Goal: Information Seeking & Learning: Find contact information

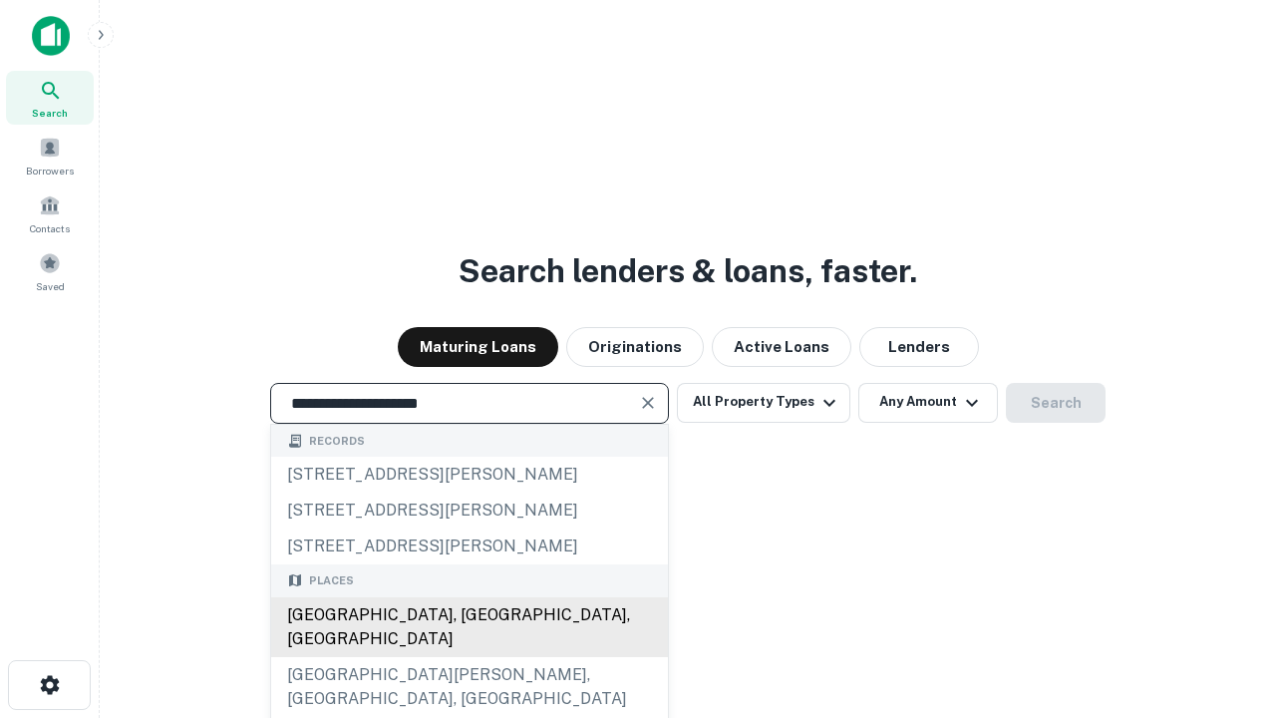
click at [469, 657] on div "[GEOGRAPHIC_DATA], [GEOGRAPHIC_DATA], [GEOGRAPHIC_DATA]" at bounding box center [469, 627] width 397 height 60
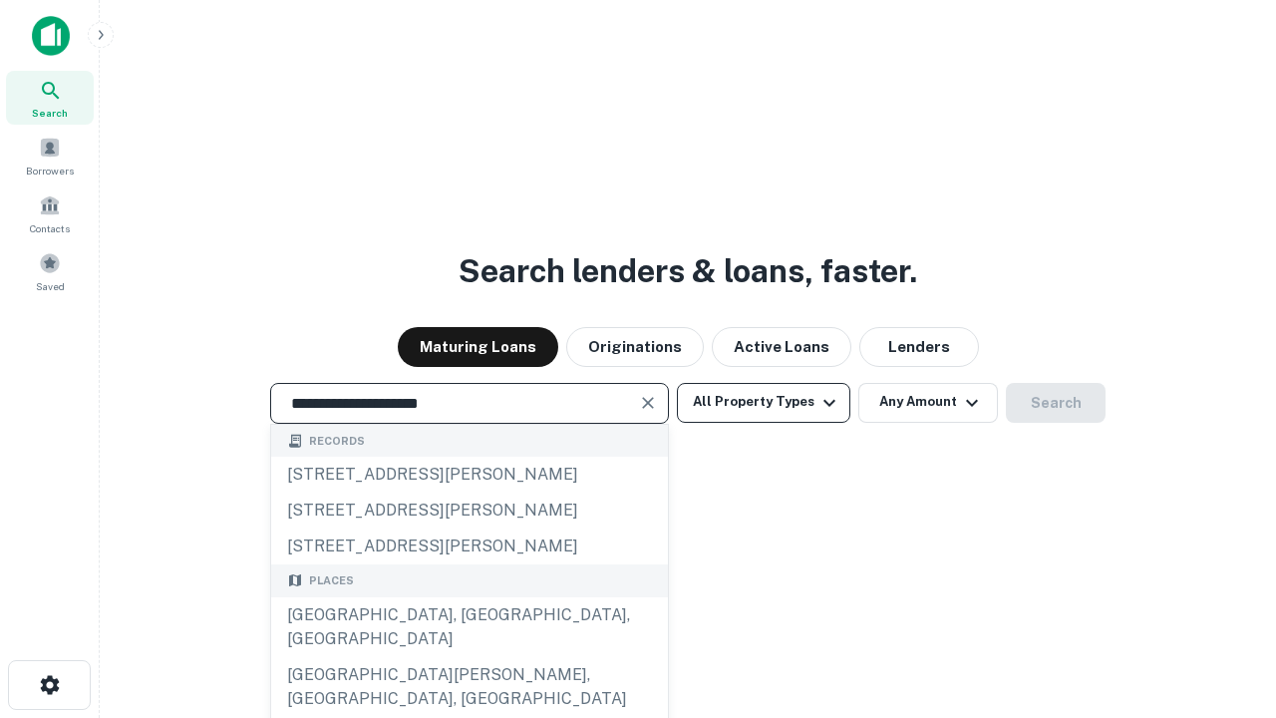
type input "**********"
click at [764, 402] on button "All Property Types" at bounding box center [763, 403] width 173 height 40
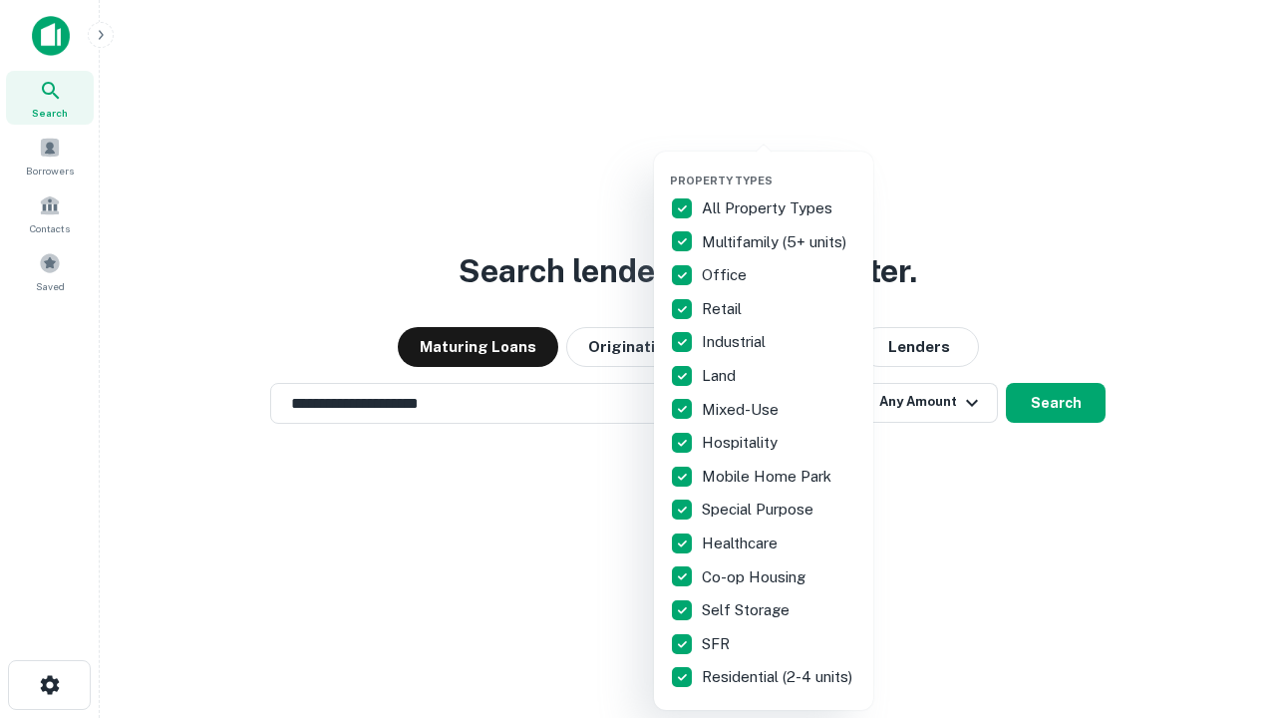
click at [780, 168] on button "button" at bounding box center [779, 168] width 219 height 1
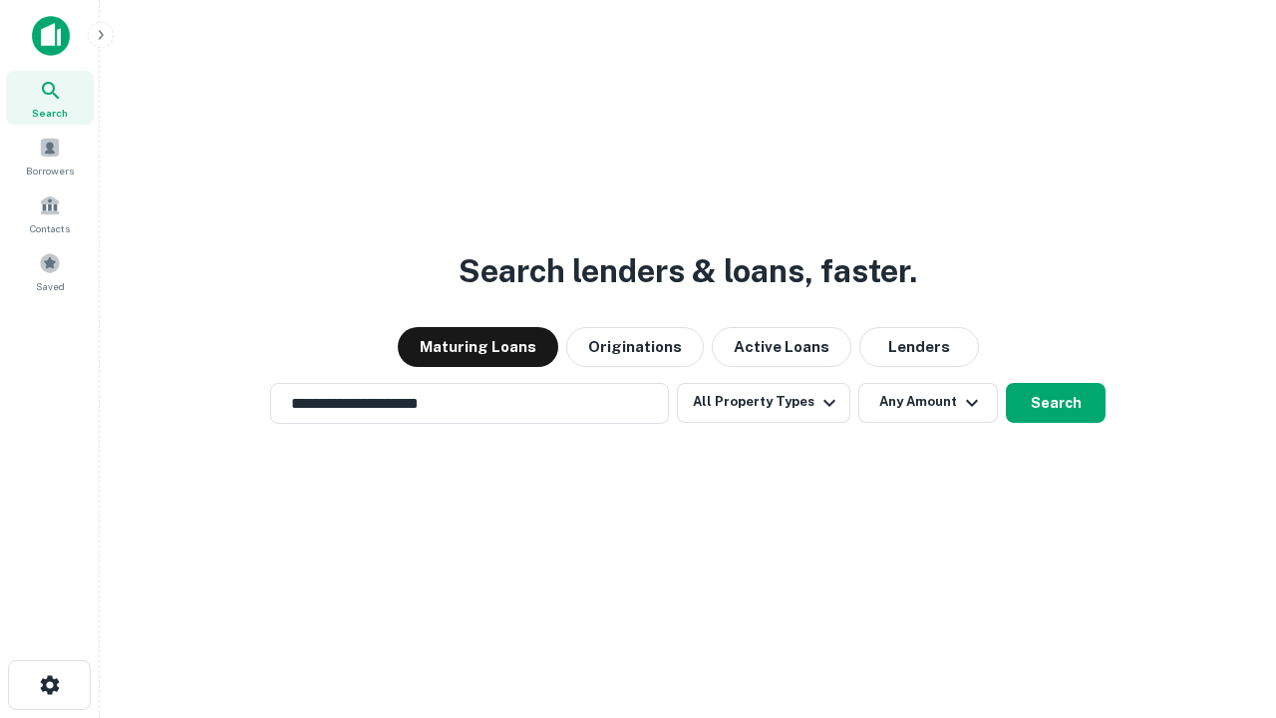
scroll to position [31, 0]
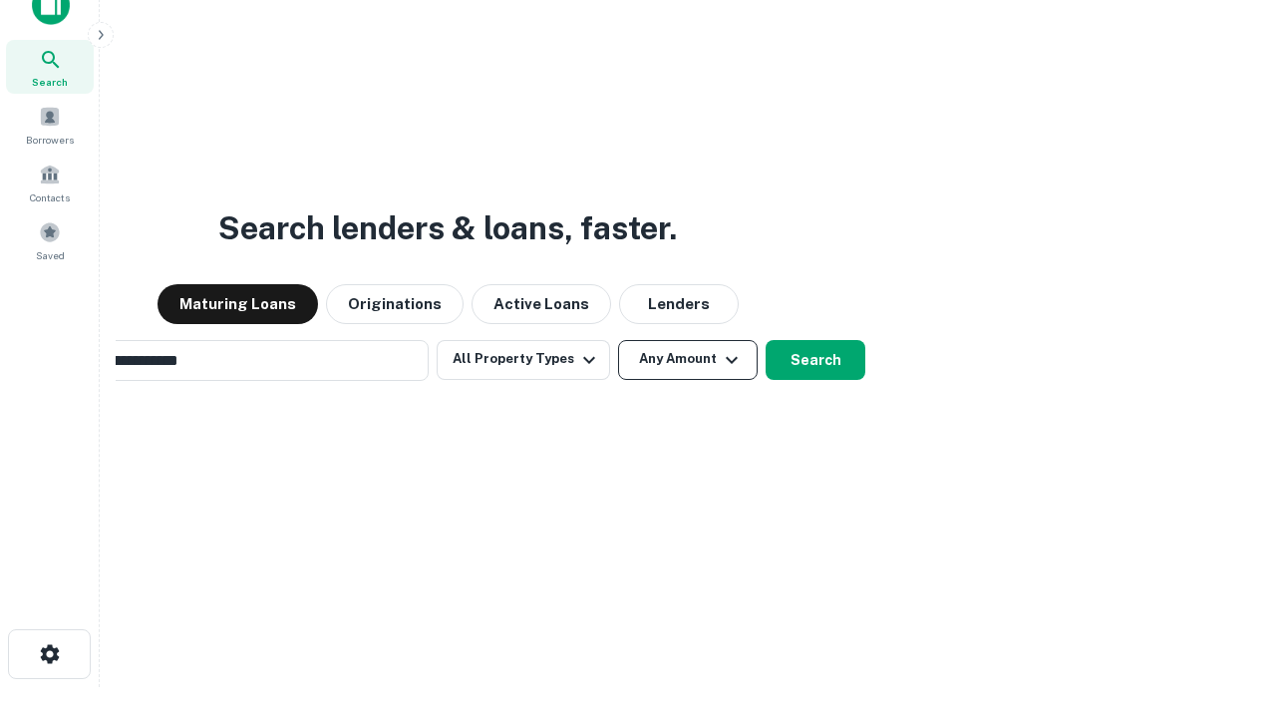
click at [618, 340] on button "Any Amount" at bounding box center [688, 360] width 140 height 40
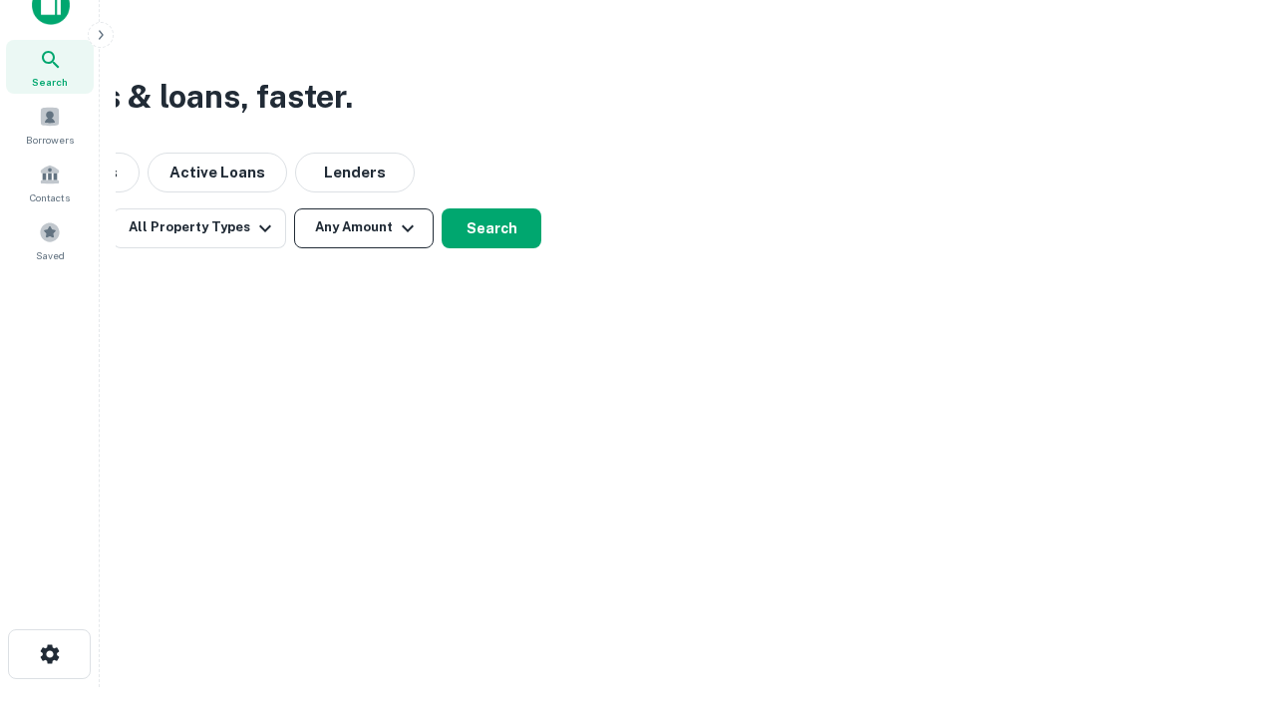
scroll to position [32, 0]
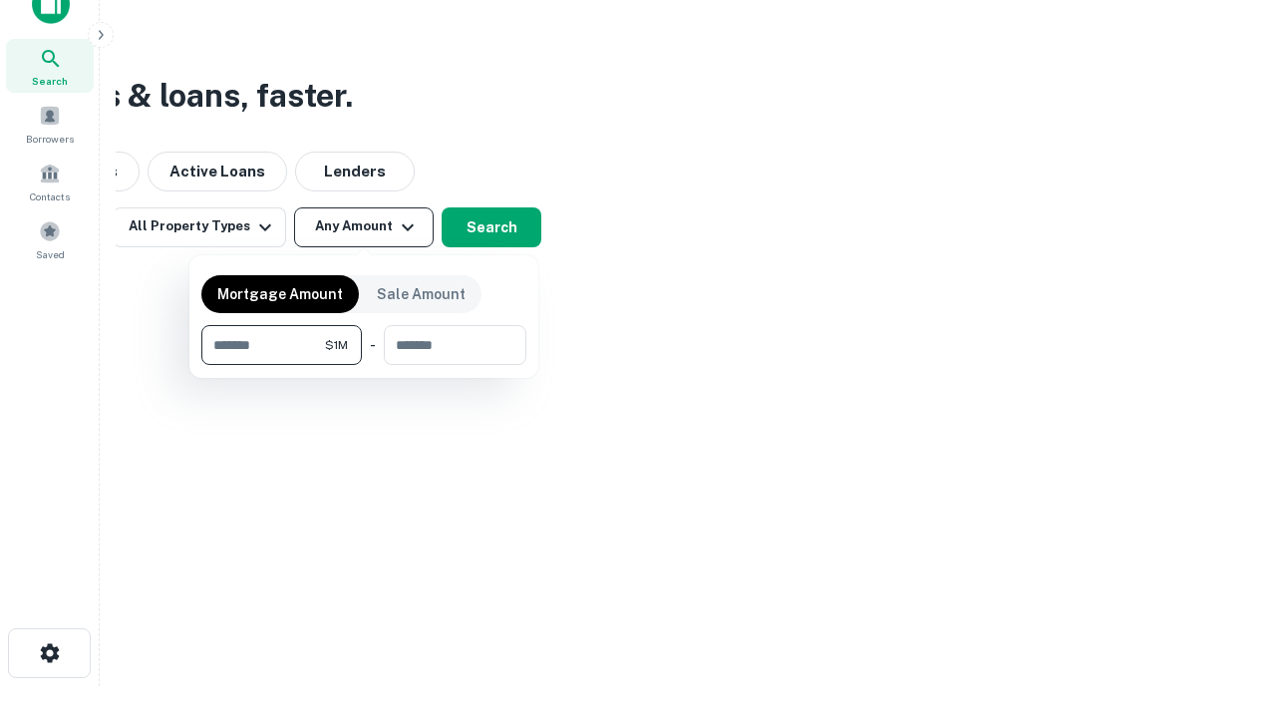
type input "*******"
click at [364, 365] on button "button" at bounding box center [363, 365] width 325 height 1
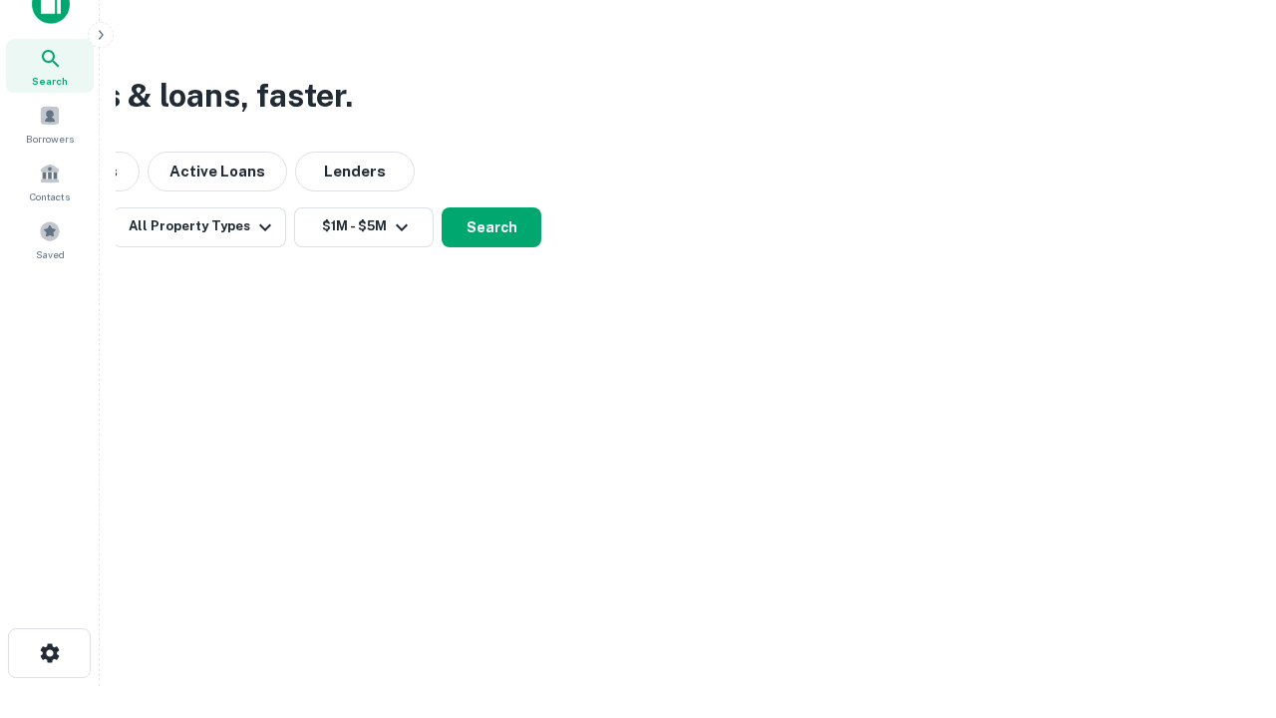
scroll to position [31, 0]
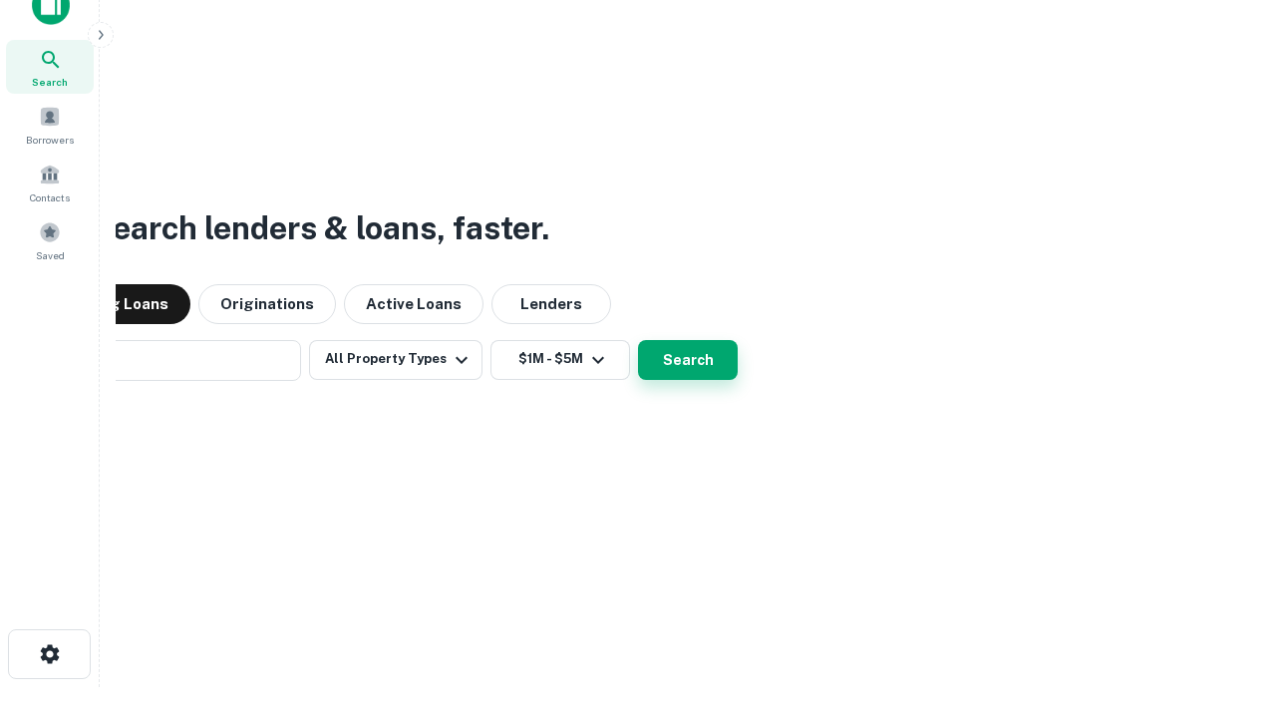
click at [638, 340] on button "Search" at bounding box center [688, 360] width 100 height 40
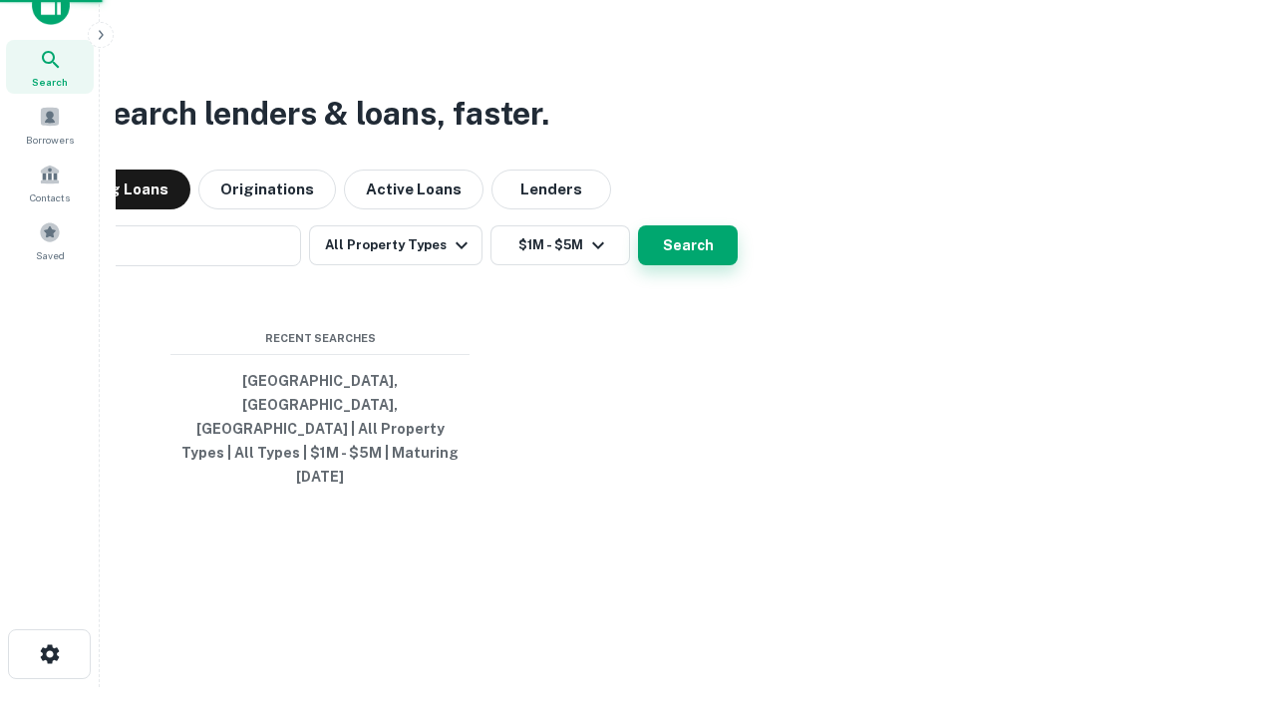
scroll to position [32, 0]
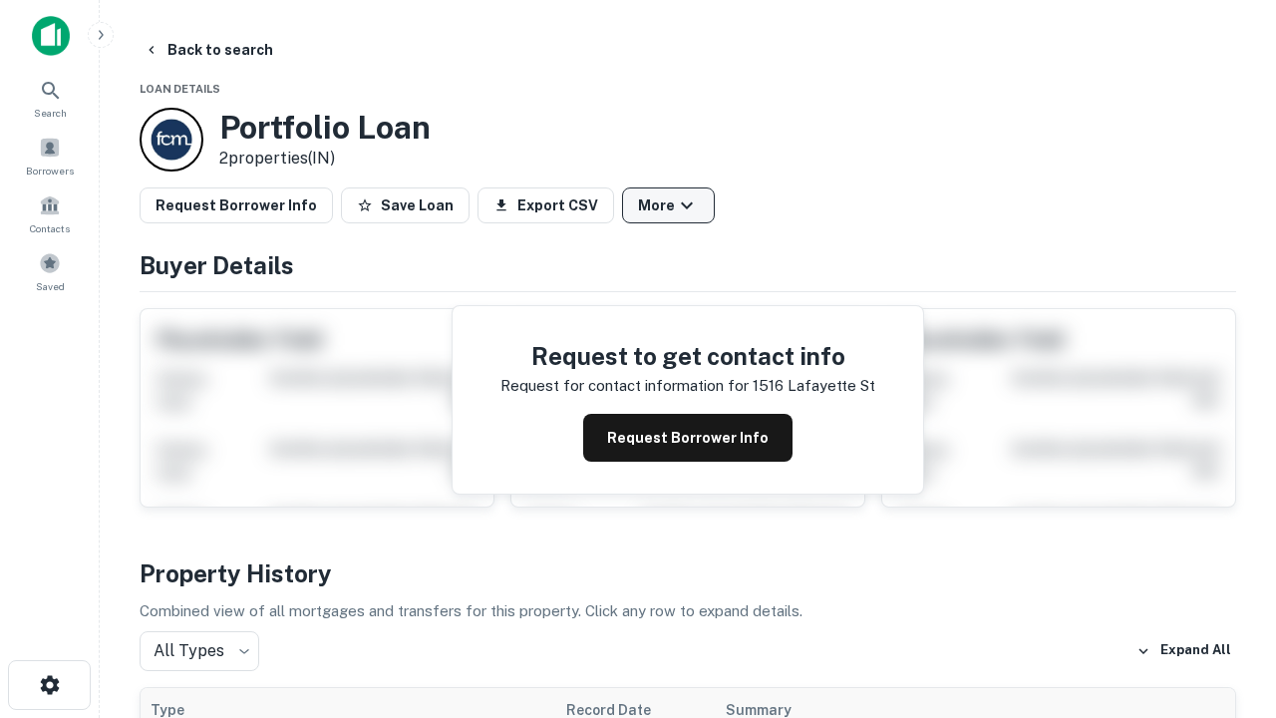
click at [668, 205] on button "More" at bounding box center [668, 205] width 93 height 36
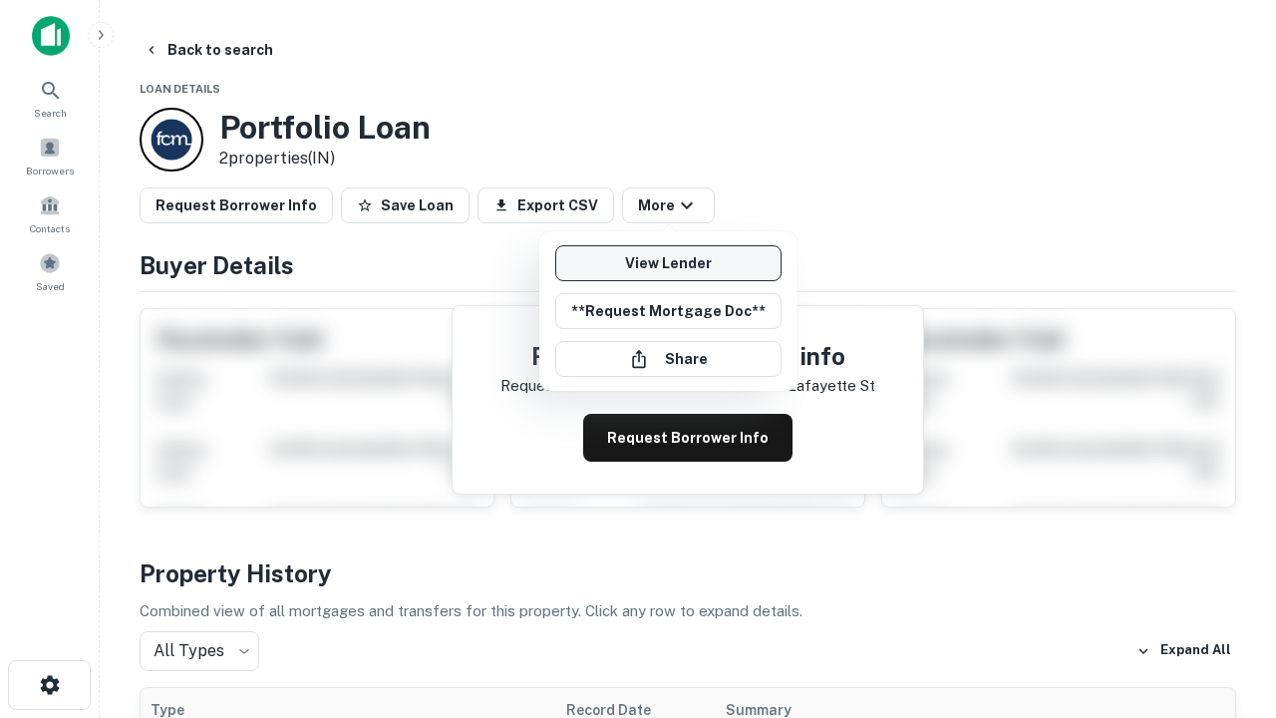
click at [668, 263] on link "View Lender" at bounding box center [668, 263] width 226 height 36
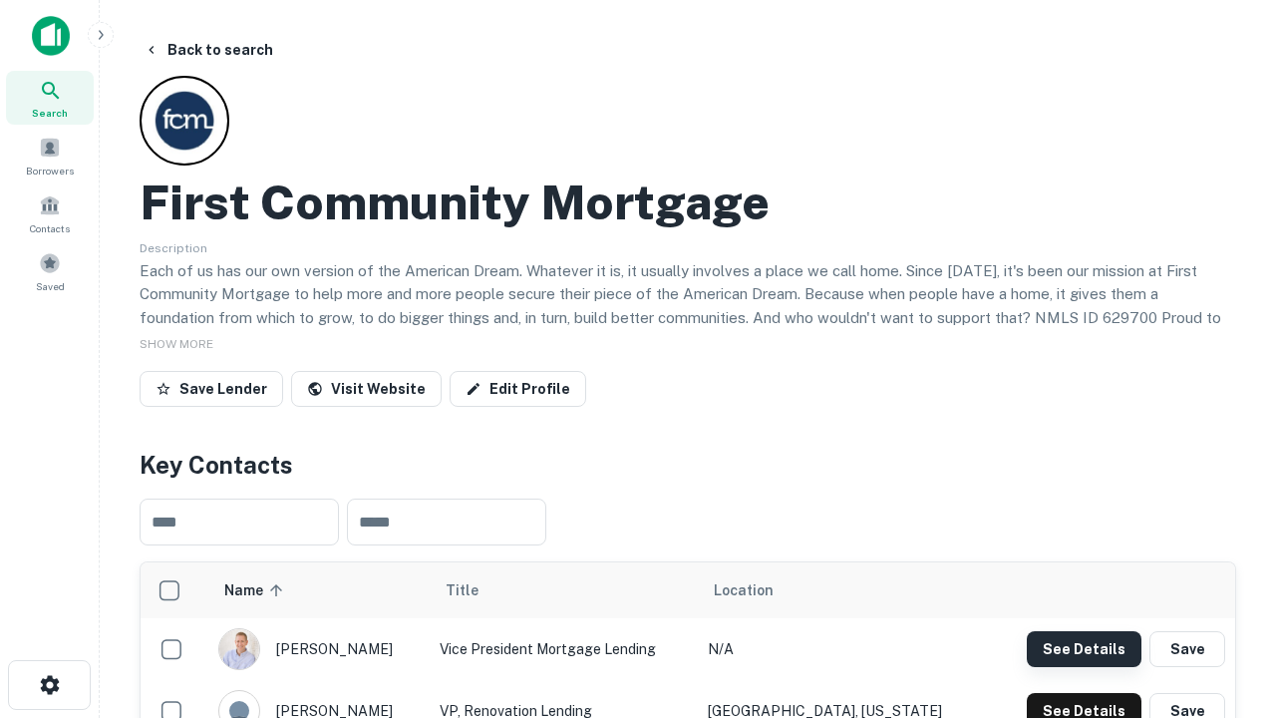
click at [1084, 648] on button "See Details" at bounding box center [1084, 649] width 115 height 36
click at [49, 685] on icon "button" at bounding box center [50, 685] width 24 height 24
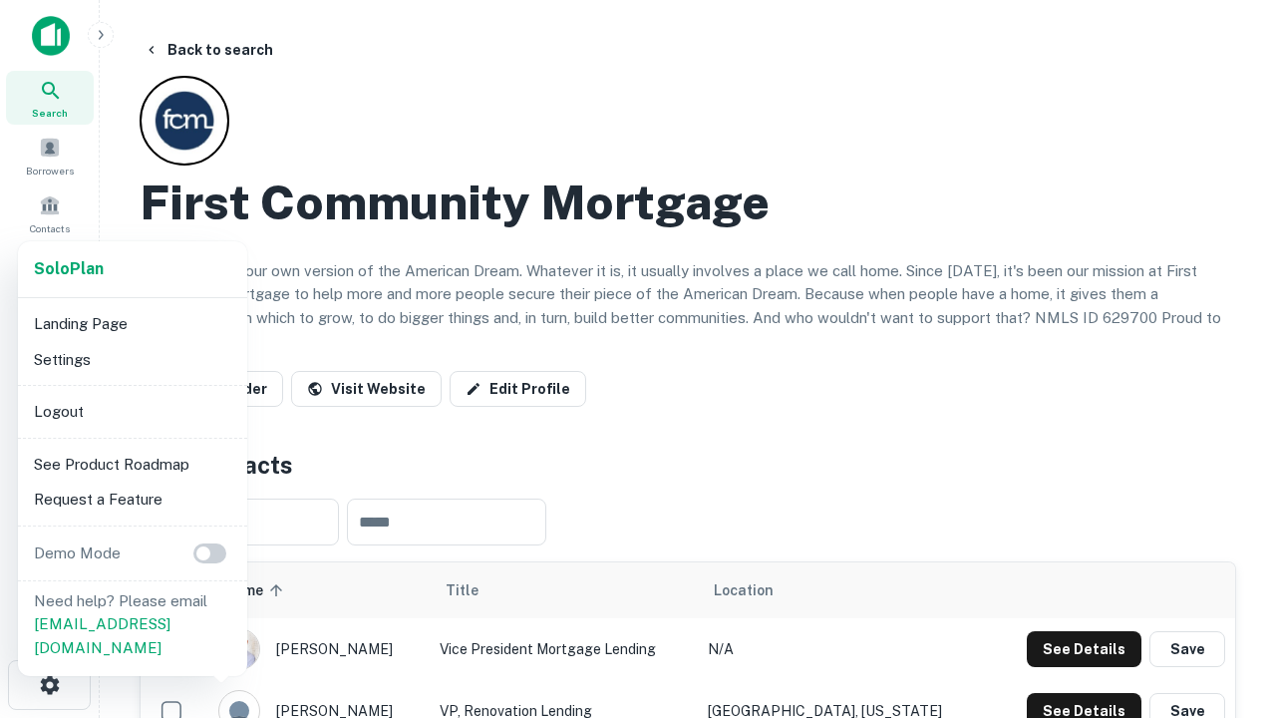
click at [132, 411] on li "Logout" at bounding box center [132, 412] width 213 height 36
